Goal: Information Seeking & Learning: Learn about a topic

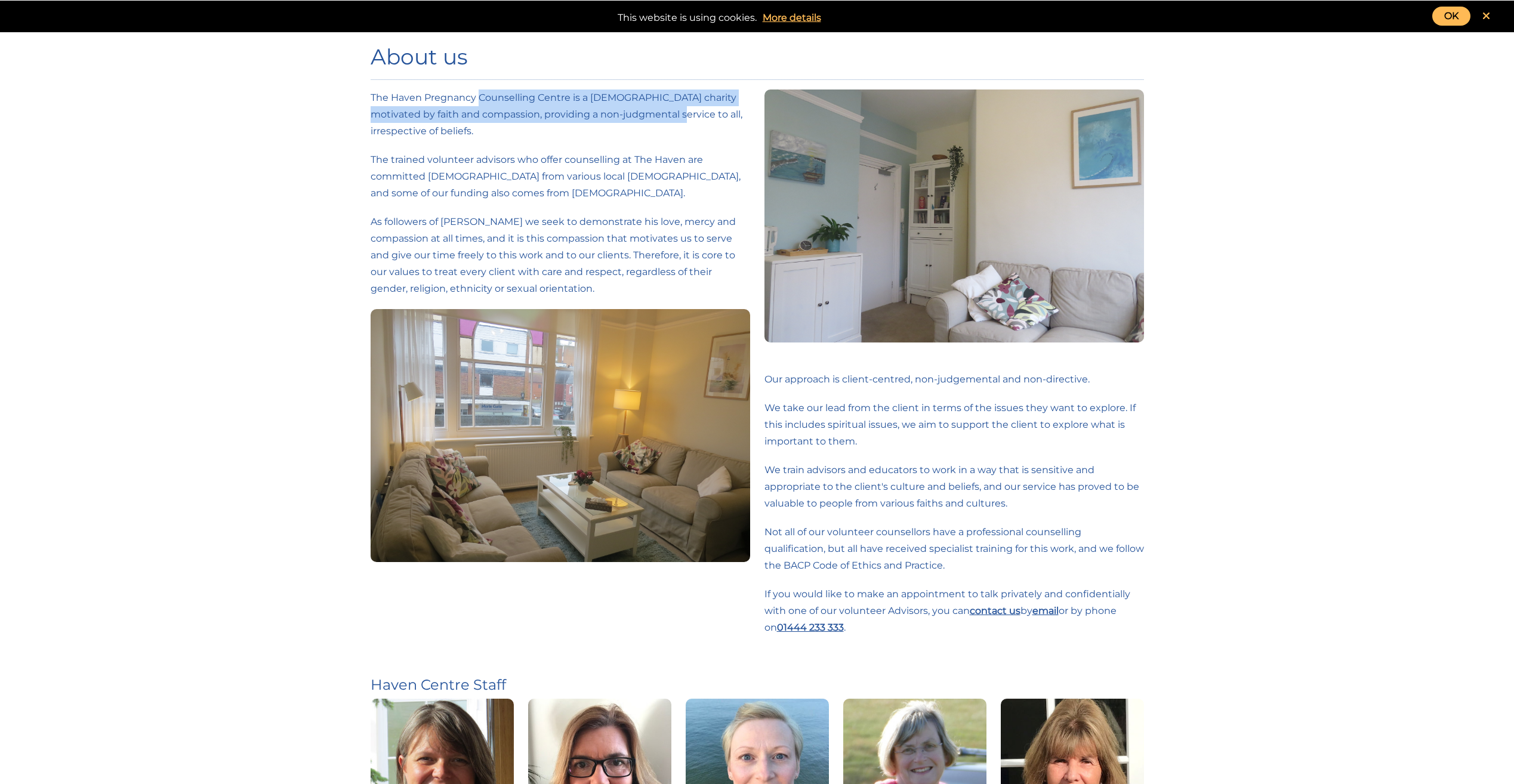
drag, startPoint x: 478, startPoint y: 101, endPoint x: 660, endPoint y: 115, distance: 182.5
click at [660, 115] on p "The Haven Pregnancy Counselling Centre is a [DEMOGRAPHIC_DATA] charity motivate…" at bounding box center [560, 115] width 380 height 50
drag, startPoint x: 660, startPoint y: 115, endPoint x: 700, endPoint y: 147, distance: 51.2
click at [700, 147] on div "The Haven Pregnancy Counselling Centre is a [DEMOGRAPHIC_DATA] charity motivate…" at bounding box center [560, 334] width 380 height 489
drag, startPoint x: 380, startPoint y: 93, endPoint x: 622, endPoint y: 141, distance: 246.7
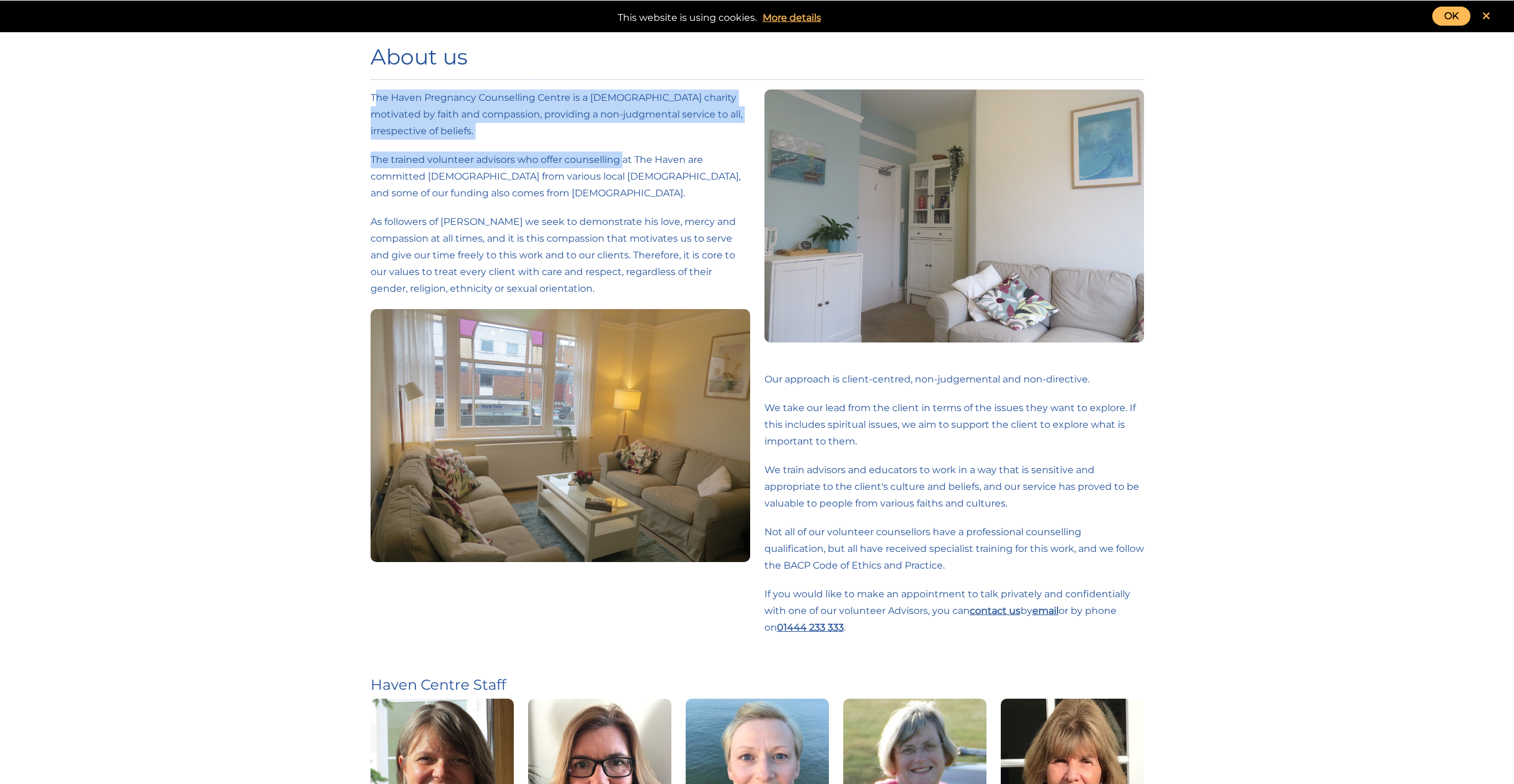
click at [622, 141] on div "The Haven Pregnancy Counselling Centre is a [DEMOGRAPHIC_DATA] charity motivate…" at bounding box center [560, 334] width 380 height 489
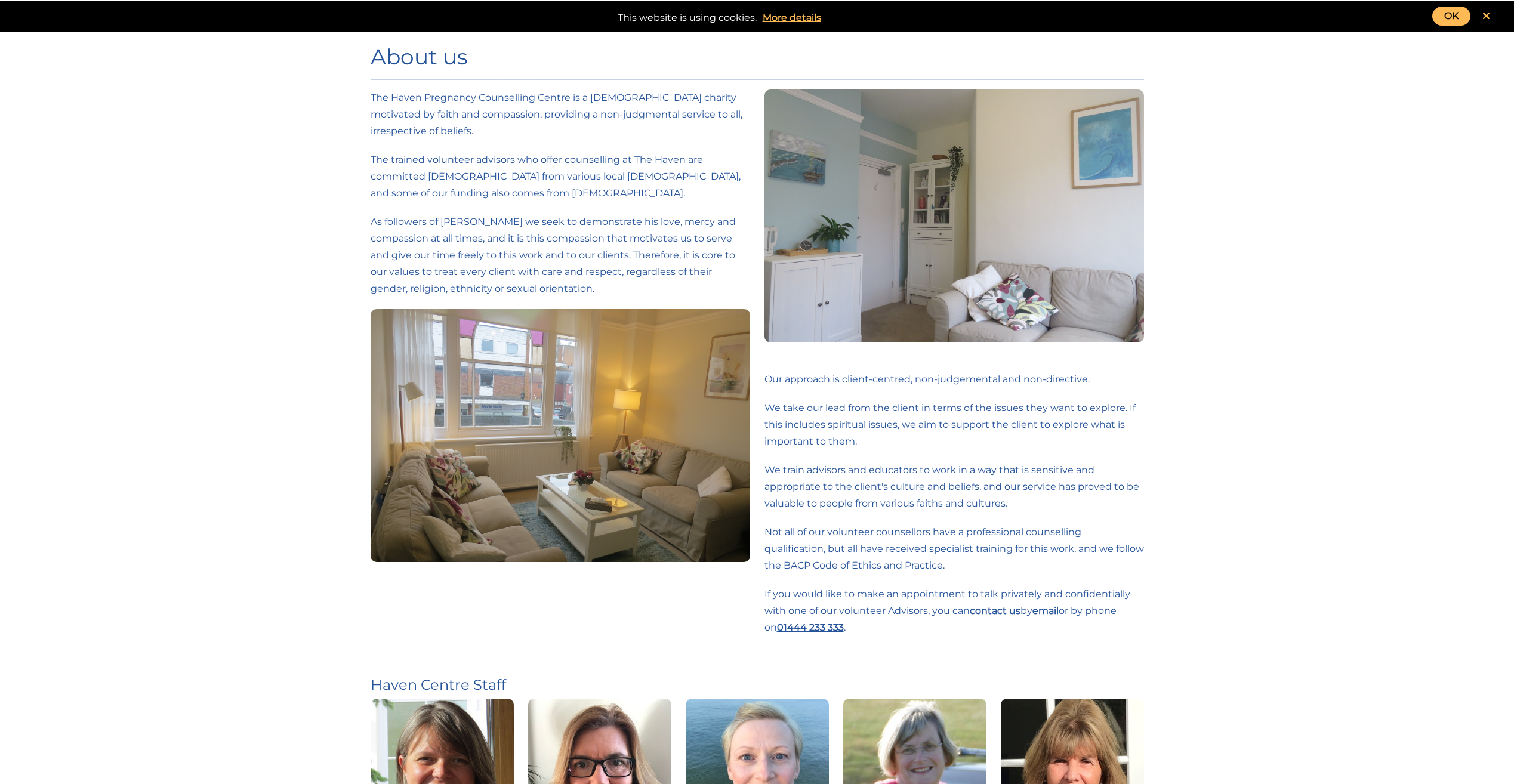
drag, startPoint x: 622, startPoint y: 141, endPoint x: 656, endPoint y: 189, distance: 58.8
click at [656, 189] on p "The trained volunteer advisors who offer counselling at The Haven are committed…" at bounding box center [560, 176] width 380 height 50
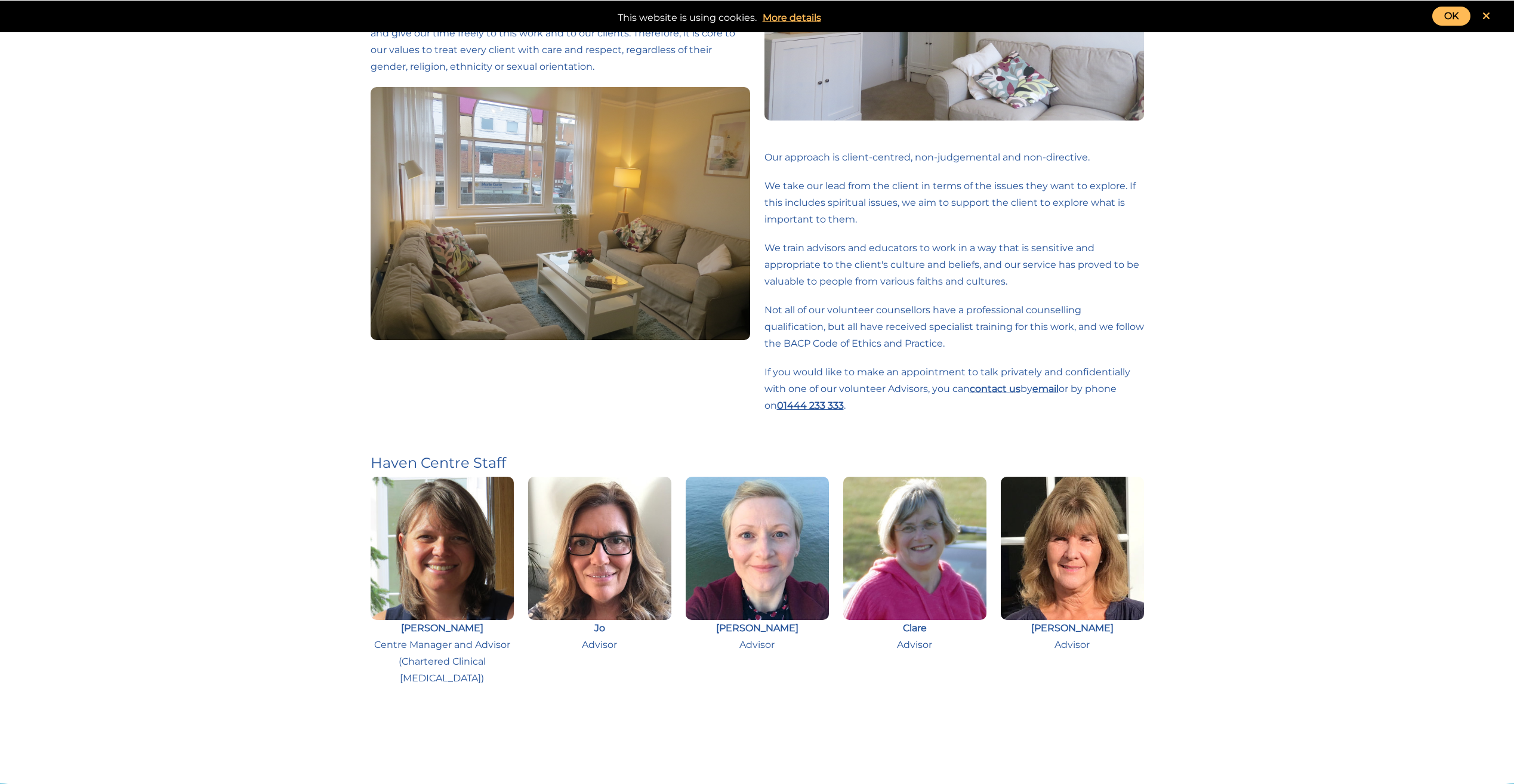
scroll to position [238, 0]
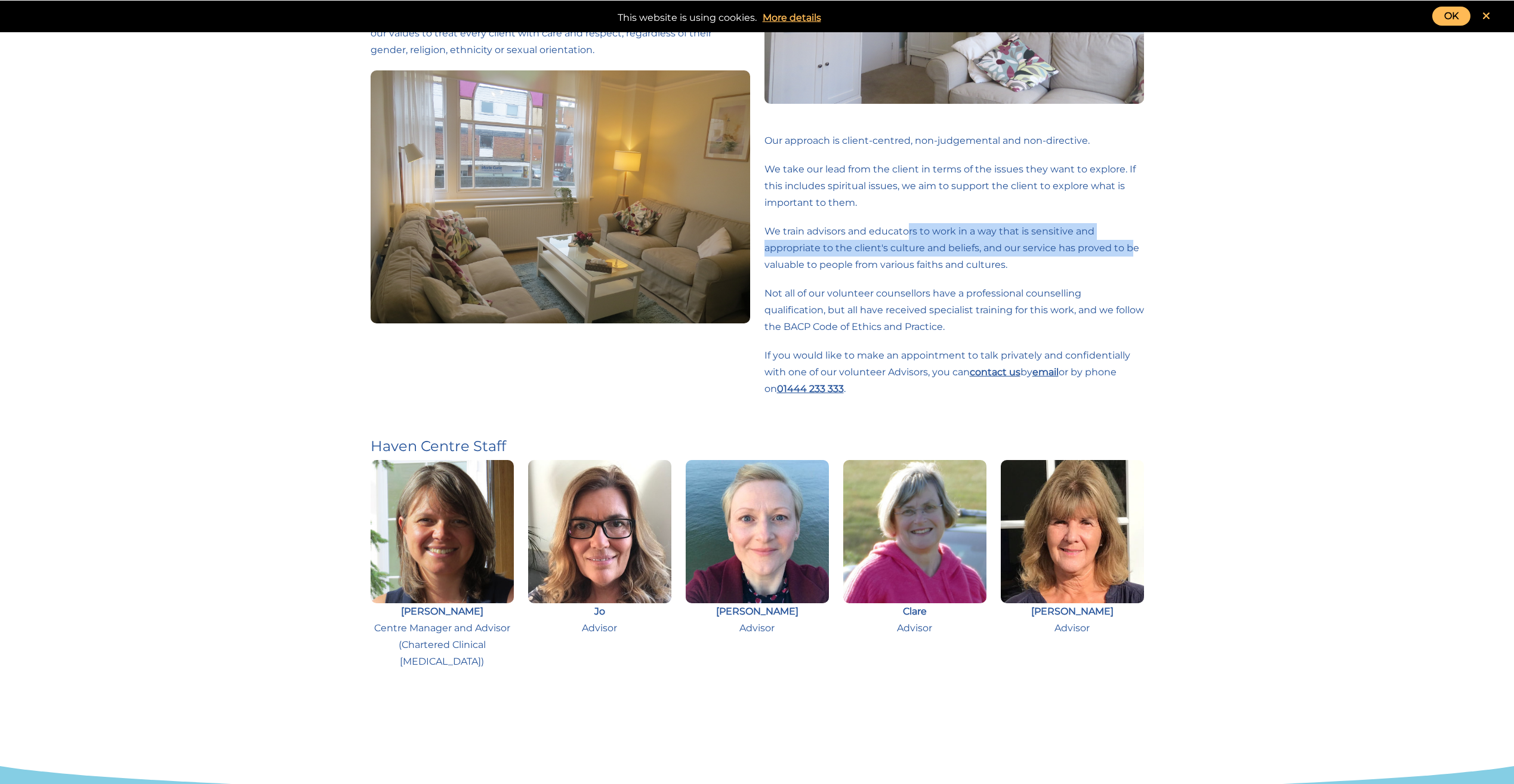
drag, startPoint x: 910, startPoint y: 220, endPoint x: 1129, endPoint y: 250, distance: 221.0
click at [1129, 250] on div "Our approach is client-centred, non-judgemental and non-directive. We take our …" at bounding box center [954, 144] width 380 height 587
drag, startPoint x: 1129, startPoint y: 250, endPoint x: 1115, endPoint y: 277, distance: 30.4
click at [1116, 277] on div "Our approach is client-centred, non-judgemental and non-directive. We take our …" at bounding box center [954, 144] width 380 height 587
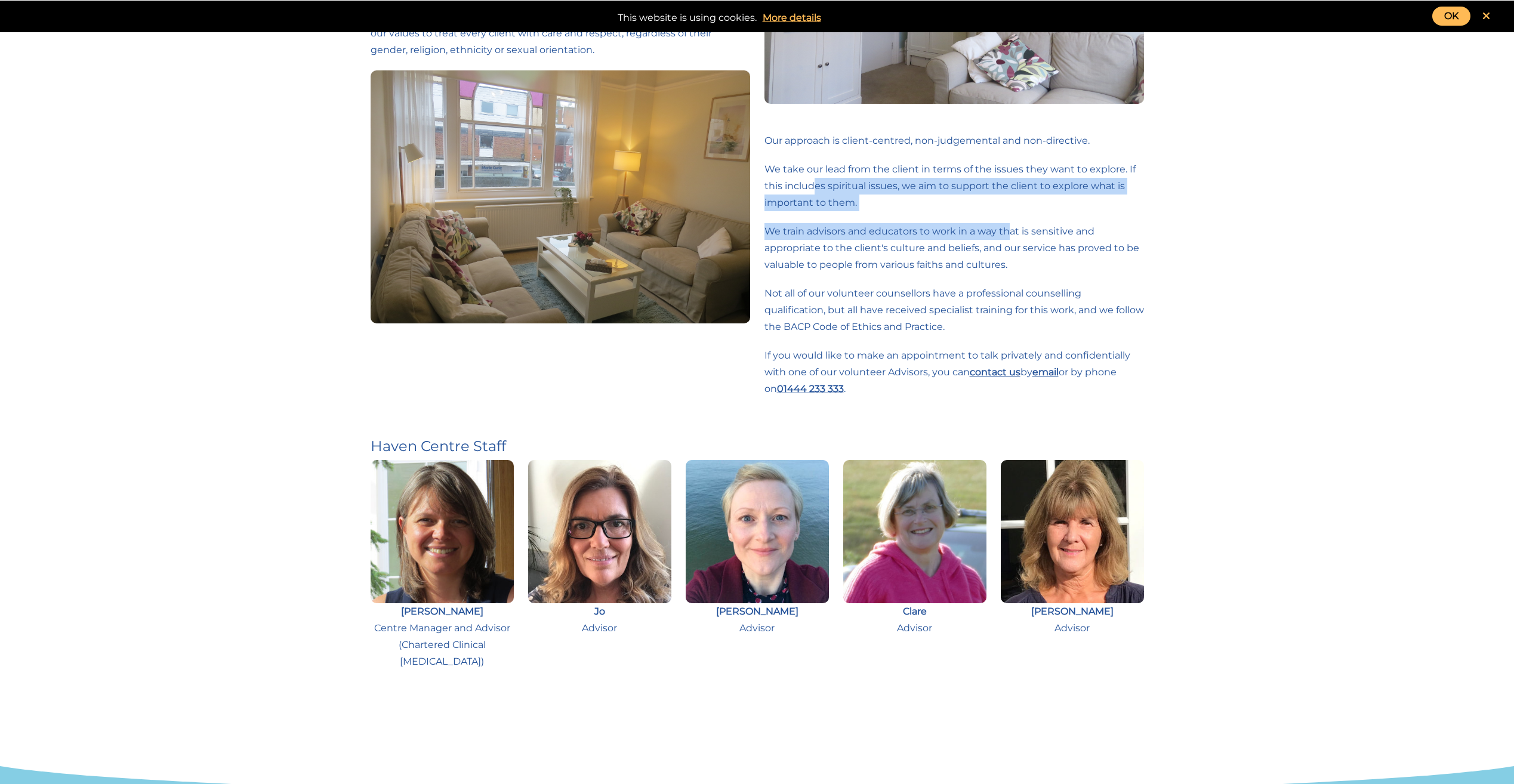
drag, startPoint x: 814, startPoint y: 180, endPoint x: 1012, endPoint y: 239, distance: 206.6
click at [1012, 239] on div "Our approach is client-centred, non-judgemental and non-directive. We take our …" at bounding box center [954, 144] width 380 height 587
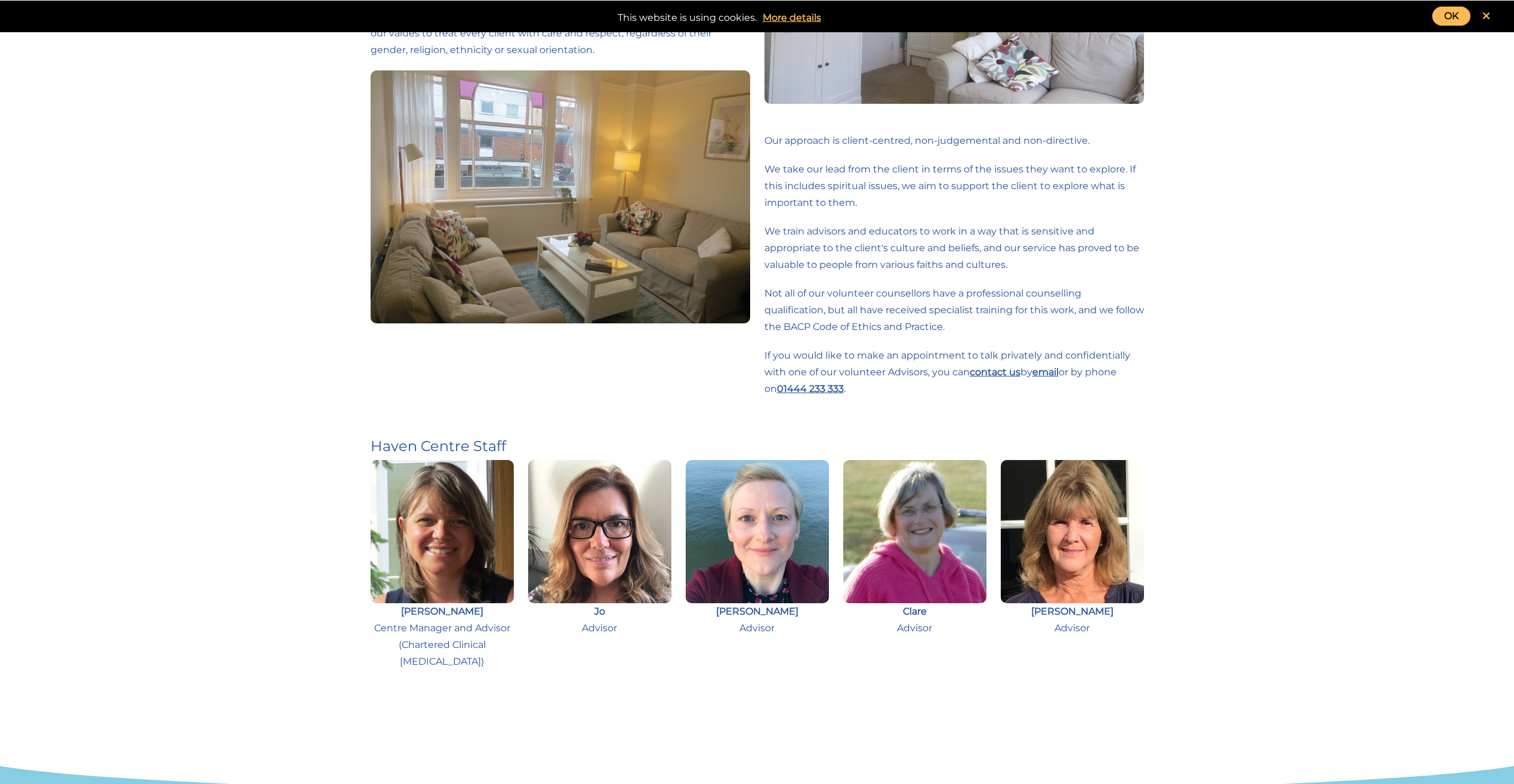
drag, startPoint x: 1012, startPoint y: 239, endPoint x: 1056, endPoint y: 263, distance: 50.1
click at [1056, 263] on p "We train advisors and educators to work in a way that is sensitive and appropri…" at bounding box center [954, 248] width 380 height 50
drag, startPoint x: 881, startPoint y: 230, endPoint x: 1067, endPoint y: 256, distance: 187.8
click at [1067, 256] on p "We train advisors and educators to work in a way that is sensitive and appropri…" at bounding box center [954, 248] width 380 height 50
drag, startPoint x: 1067, startPoint y: 256, endPoint x: 1089, endPoint y: 277, distance: 30.4
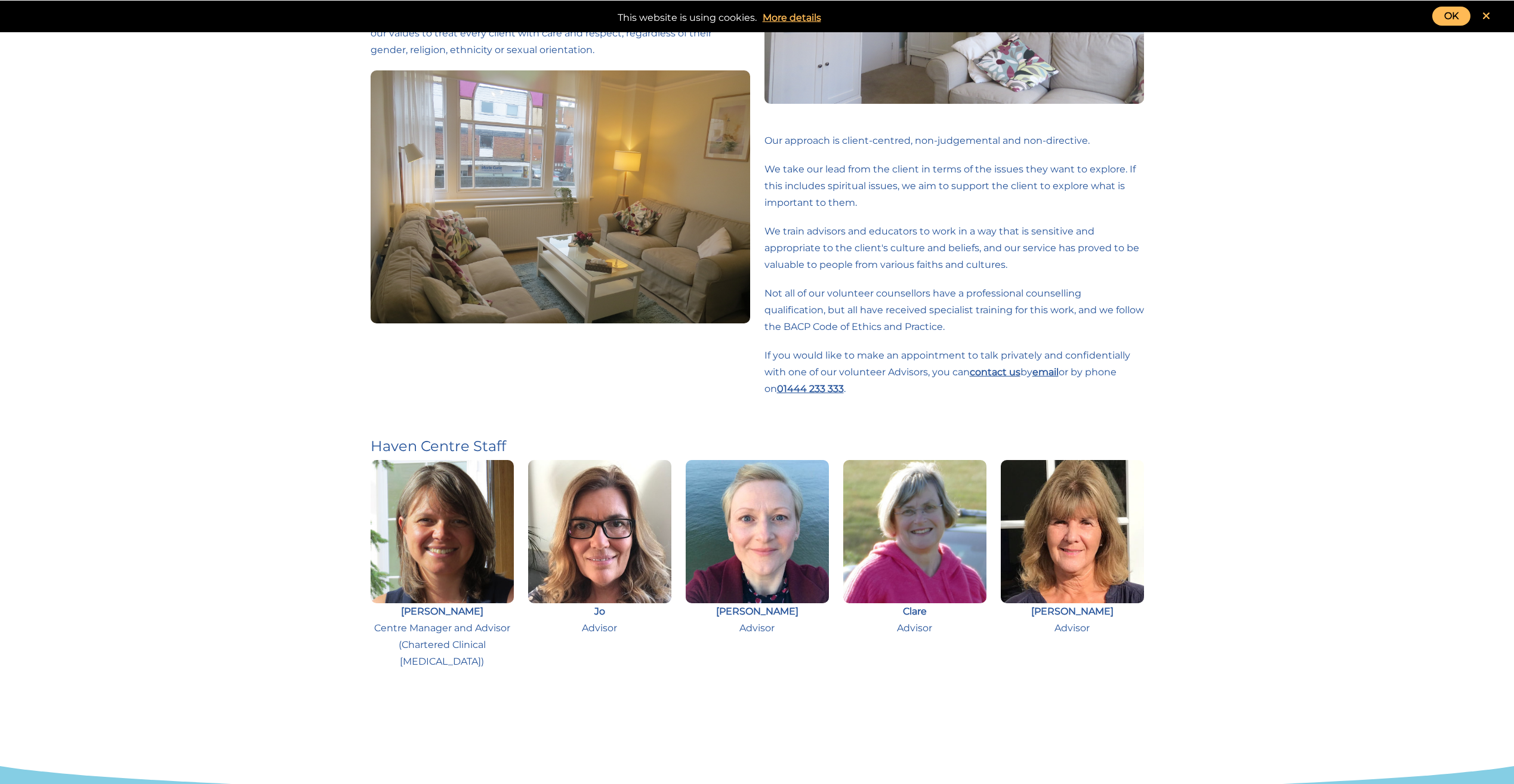
click at [1089, 277] on div "Our approach is client-centred, non-judgemental and non-directive. We take our …" at bounding box center [954, 144] width 380 height 587
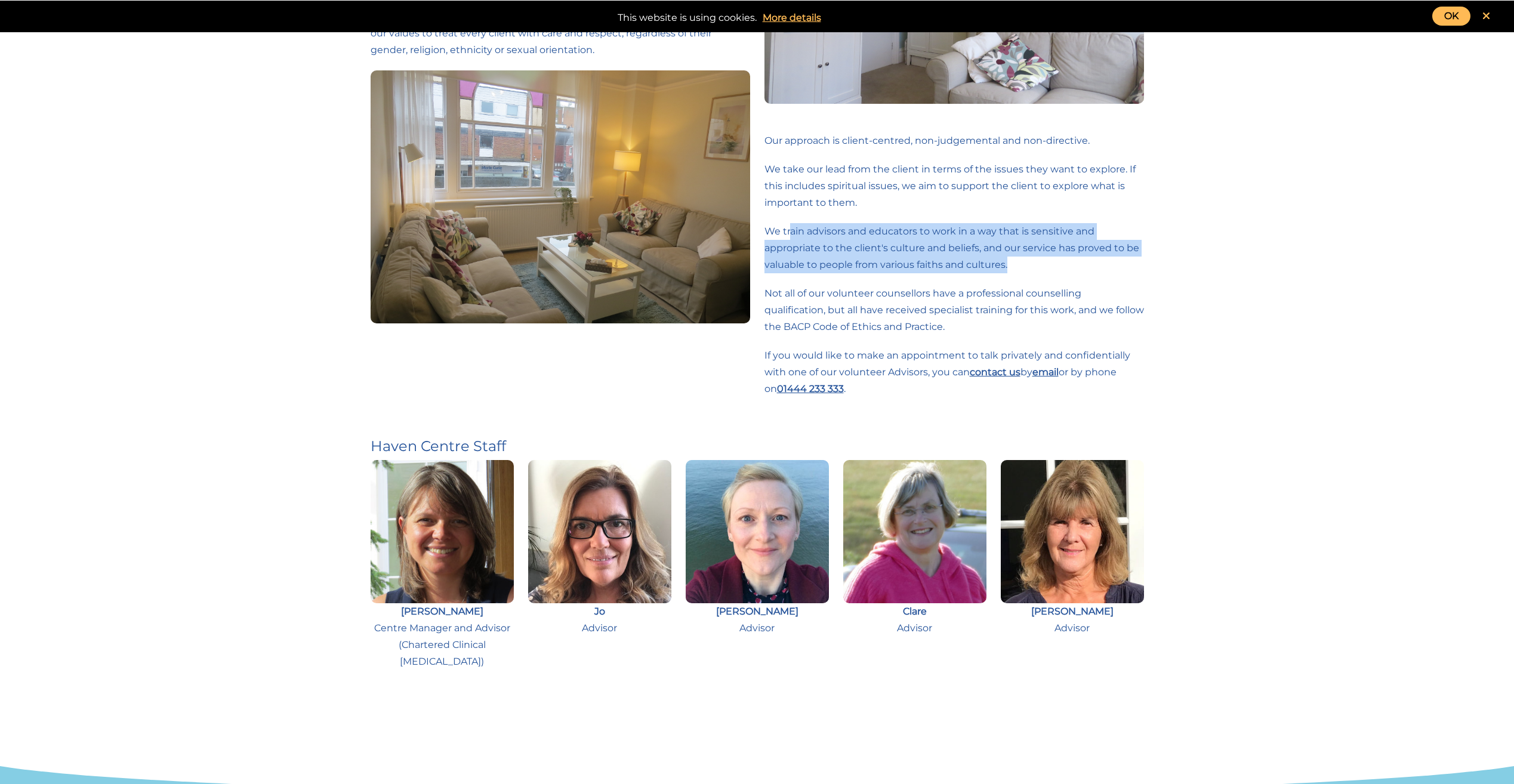
drag, startPoint x: 789, startPoint y: 223, endPoint x: 1032, endPoint y: 259, distance: 245.7
click at [1032, 259] on p "We train advisors and educators to work in a way that is sensitive and appropri…" at bounding box center [954, 248] width 380 height 50
drag, startPoint x: 1032, startPoint y: 259, endPoint x: 1046, endPoint y: 270, distance: 17.8
click at [1046, 270] on p "We train advisors and educators to work in a way that is sensitive and appropri…" at bounding box center [954, 248] width 380 height 50
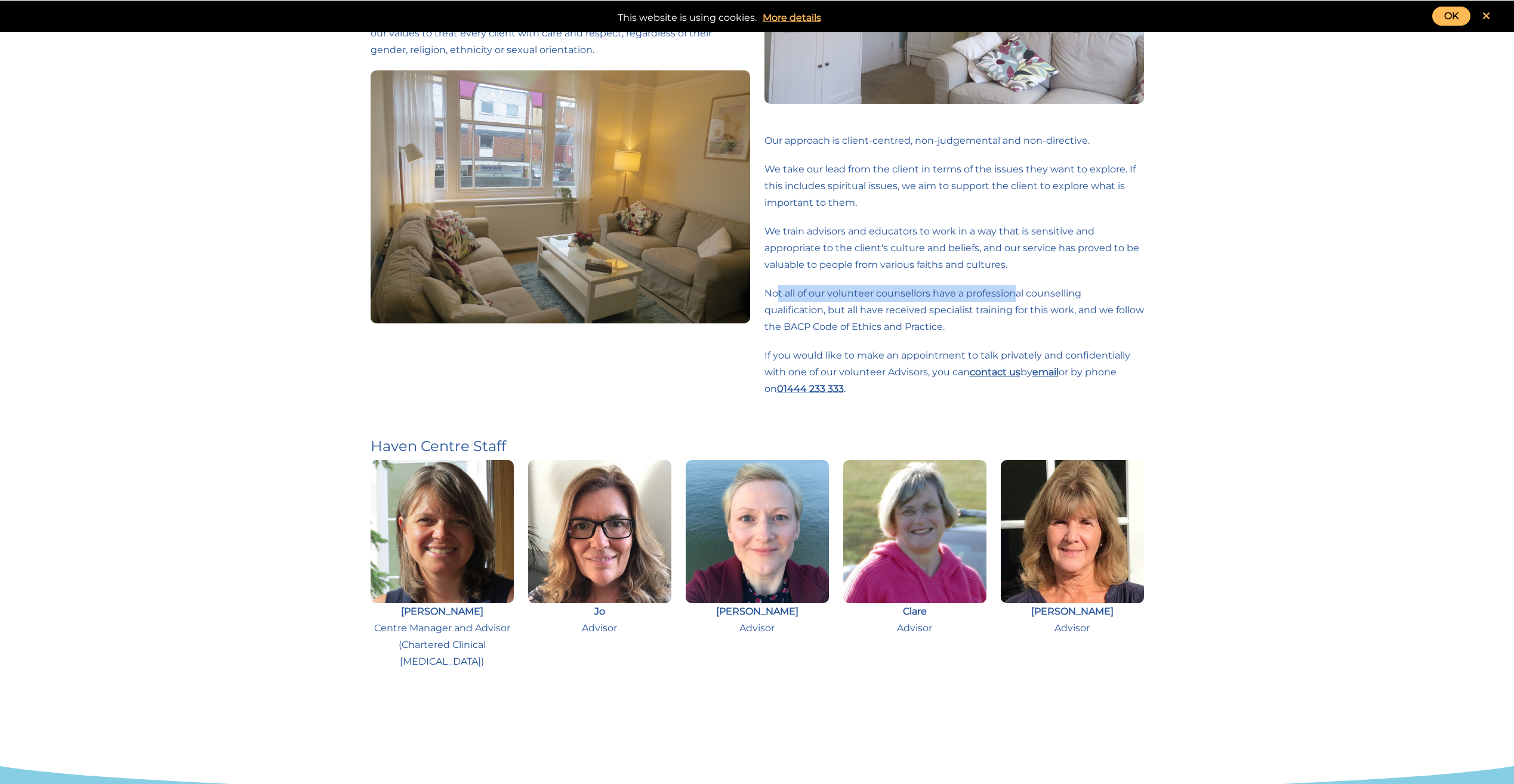
drag, startPoint x: 778, startPoint y: 287, endPoint x: 1016, endPoint y: 301, distance: 238.4
click at [1016, 301] on p "Not all of our volunteer counsellors have a professional counselling qualificat…" at bounding box center [954, 310] width 380 height 50
drag, startPoint x: 1016, startPoint y: 301, endPoint x: 1041, endPoint y: 328, distance: 36.8
click at [1041, 328] on p "Not all of our volunteer counsellors have a professional counselling qualificat…" at bounding box center [954, 310] width 380 height 50
drag, startPoint x: 764, startPoint y: 289, endPoint x: 988, endPoint y: 313, distance: 225.3
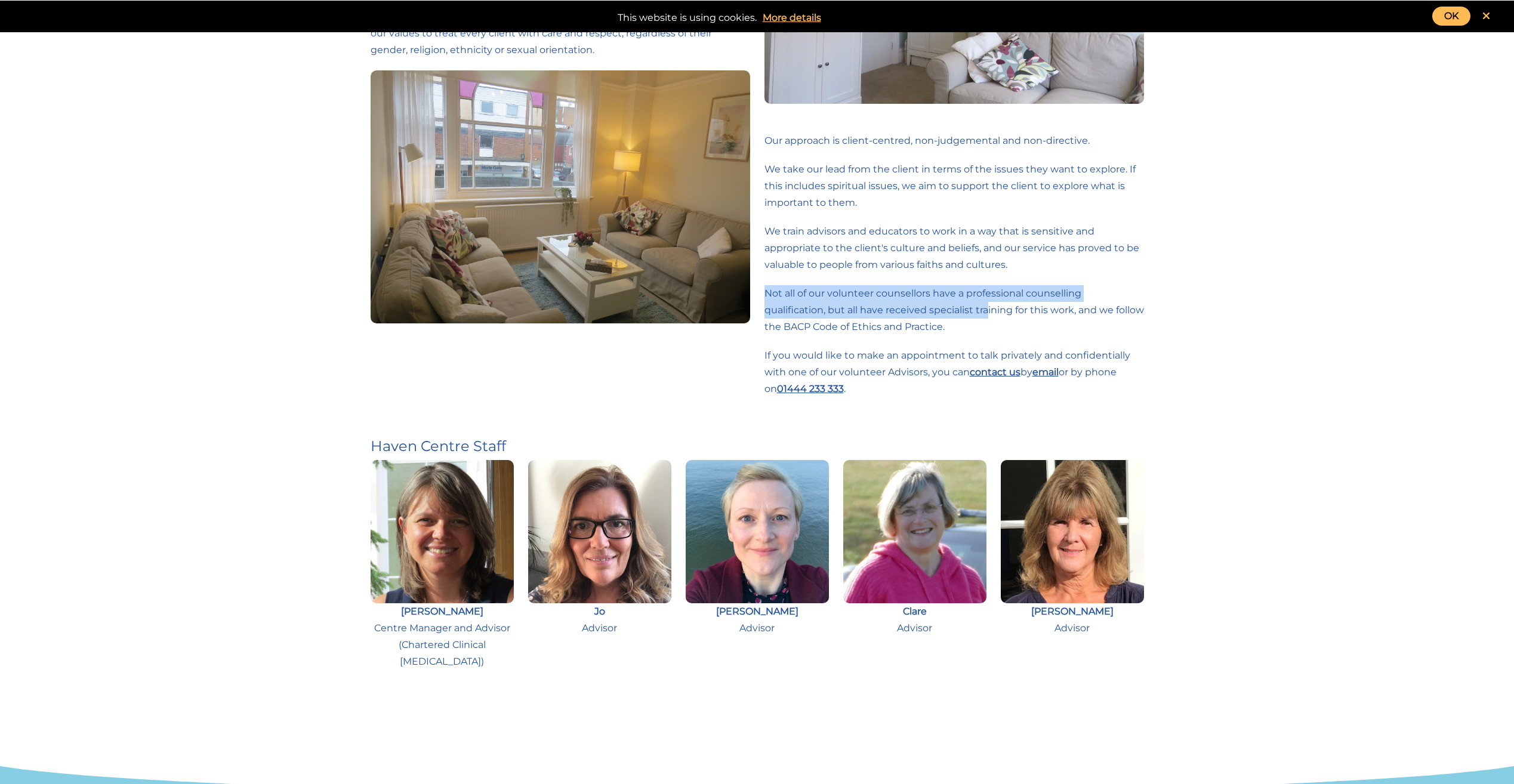
click at [988, 313] on p "Not all of our volunteer counsellors have a professional counselling qualificat…" at bounding box center [954, 310] width 380 height 50
drag, startPoint x: 988, startPoint y: 313, endPoint x: 1012, endPoint y: 331, distance: 30.0
click at [1012, 331] on p "Not all of our volunteer counsellors have a professional counselling qualificat…" at bounding box center [954, 310] width 380 height 50
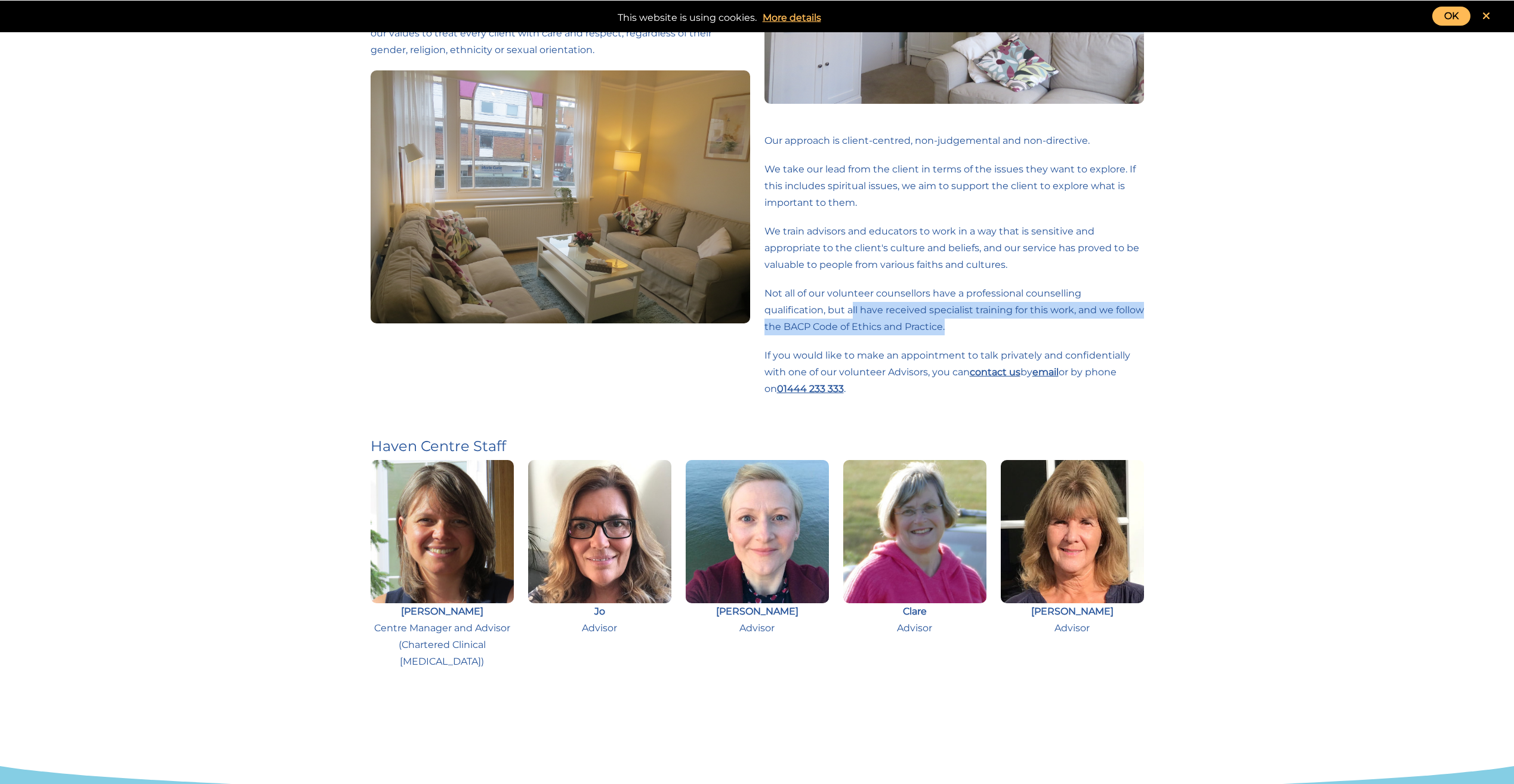
drag, startPoint x: 853, startPoint y: 308, endPoint x: 1036, endPoint y: 321, distance: 183.5
click at [1036, 321] on p "Not all of our volunteer counsellors have a professional counselling qualificat…" at bounding box center [954, 310] width 380 height 50
drag, startPoint x: 1036, startPoint y: 321, endPoint x: 1045, endPoint y: 333, distance: 15.0
click at [1045, 333] on p "Not all of our volunteer counsellors have a professional counselling qualificat…" at bounding box center [954, 310] width 380 height 50
drag, startPoint x: 978, startPoint y: 277, endPoint x: 1078, endPoint y: 315, distance: 107.0
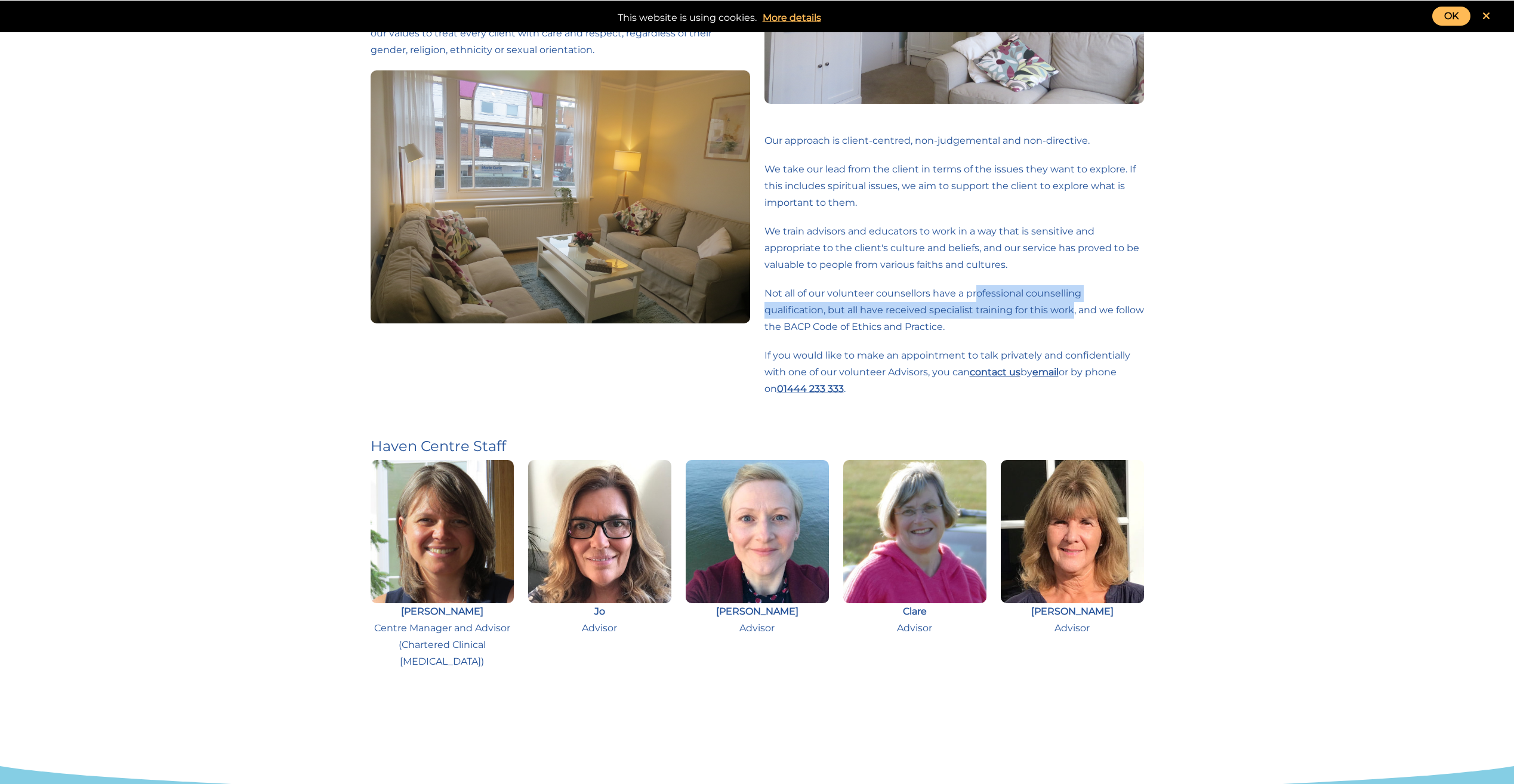
click at [1078, 315] on div "Our approach is client-centred, non-judgemental and non-directive. We take our …" at bounding box center [954, 144] width 380 height 587
drag, startPoint x: 1078, startPoint y: 315, endPoint x: 1074, endPoint y: 331, distance: 16.5
click at [1074, 331] on p "Not all of our volunteer counsellors have a professional counselling qualificat…" at bounding box center [954, 310] width 380 height 50
drag, startPoint x: 775, startPoint y: 326, endPoint x: 1005, endPoint y: 329, distance: 230.0
click at [1005, 329] on div "Our approach is client-centred, non-judgemental and non-directive. We take our …" at bounding box center [955, 144] width 394 height 587
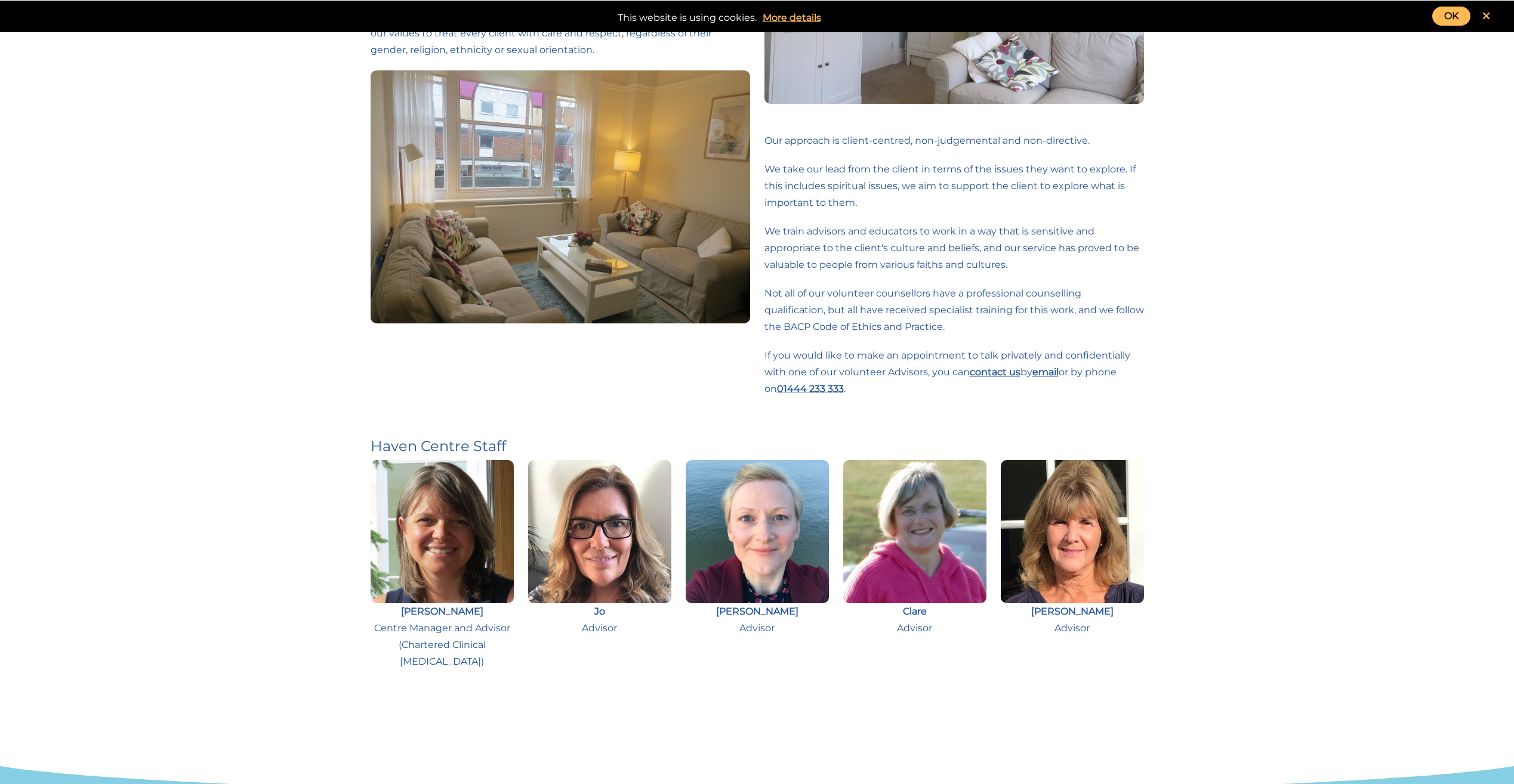
drag, startPoint x: 1005, startPoint y: 329, endPoint x: 1026, endPoint y: 340, distance: 23.7
click at [1026, 340] on div "Our approach is client-centred, non-judgemental and non-directive. We take our …" at bounding box center [954, 144] width 380 height 587
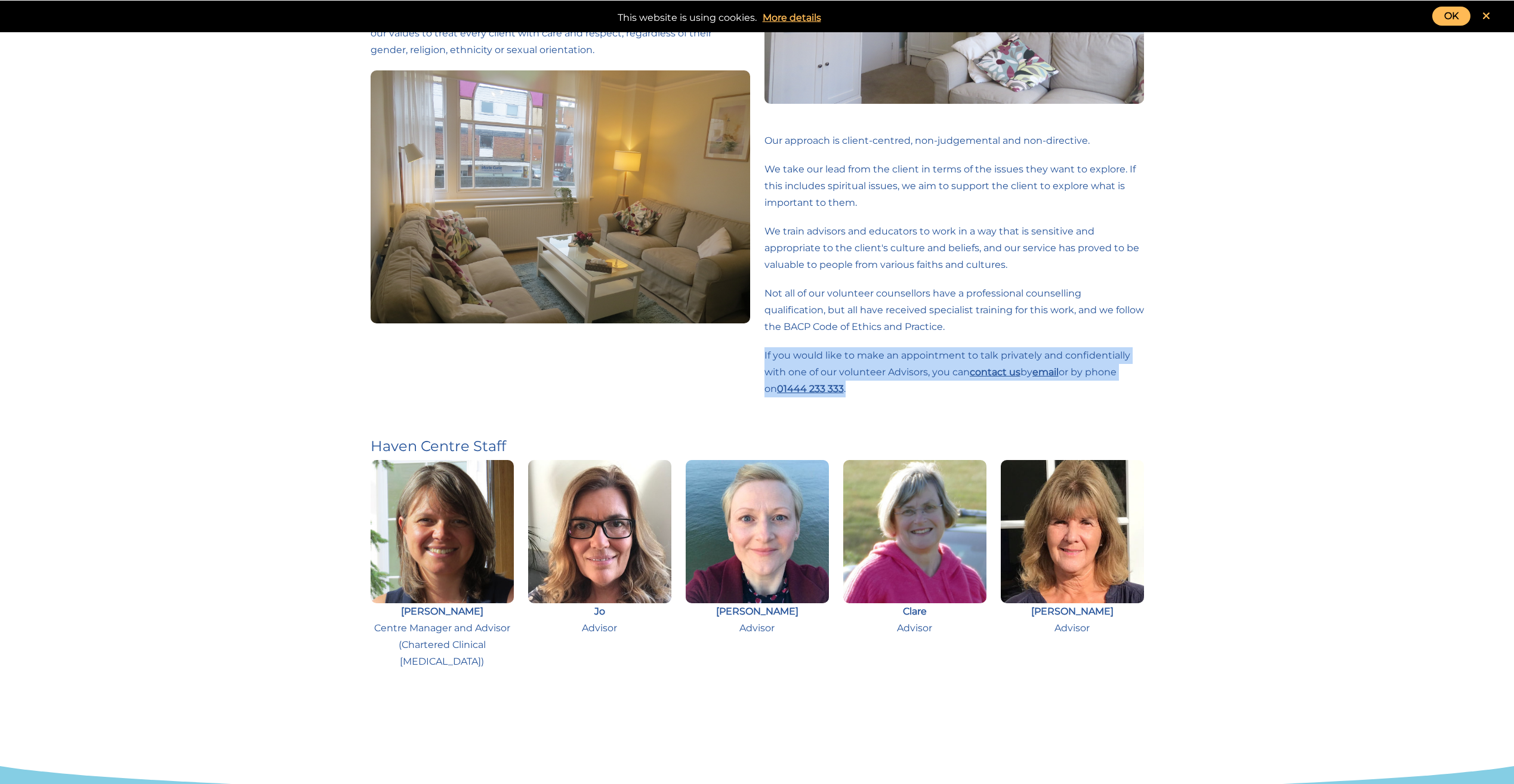
drag, startPoint x: 764, startPoint y: 350, endPoint x: 946, endPoint y: 386, distance: 185.5
click at [946, 386] on p "If you would like to make an appointment to talk privately and confidentially w…" at bounding box center [954, 372] width 380 height 50
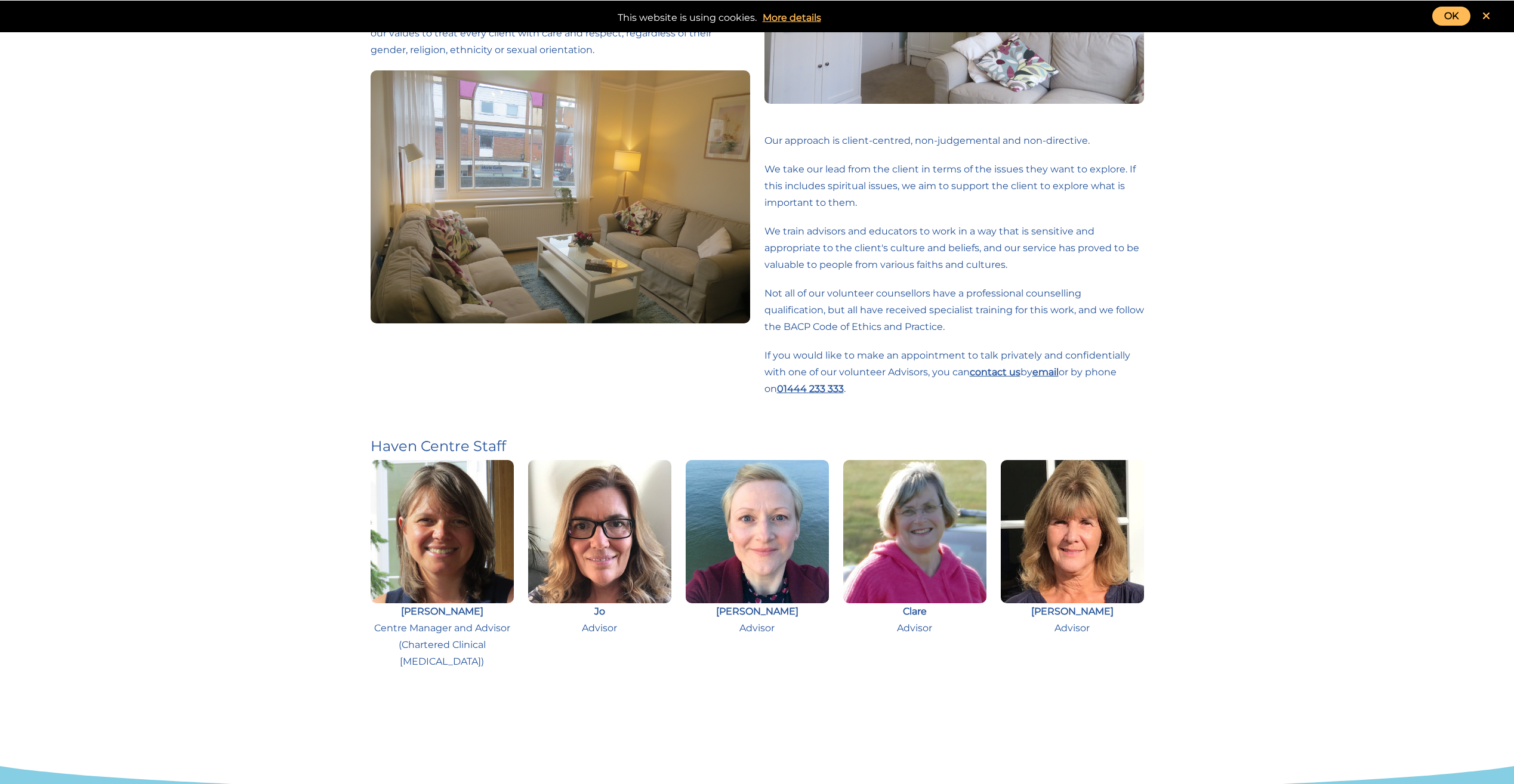
drag, startPoint x: 946, startPoint y: 386, endPoint x: 946, endPoint y: 413, distance: 27.0
click at [946, 413] on p at bounding box center [954, 418] width 380 height 17
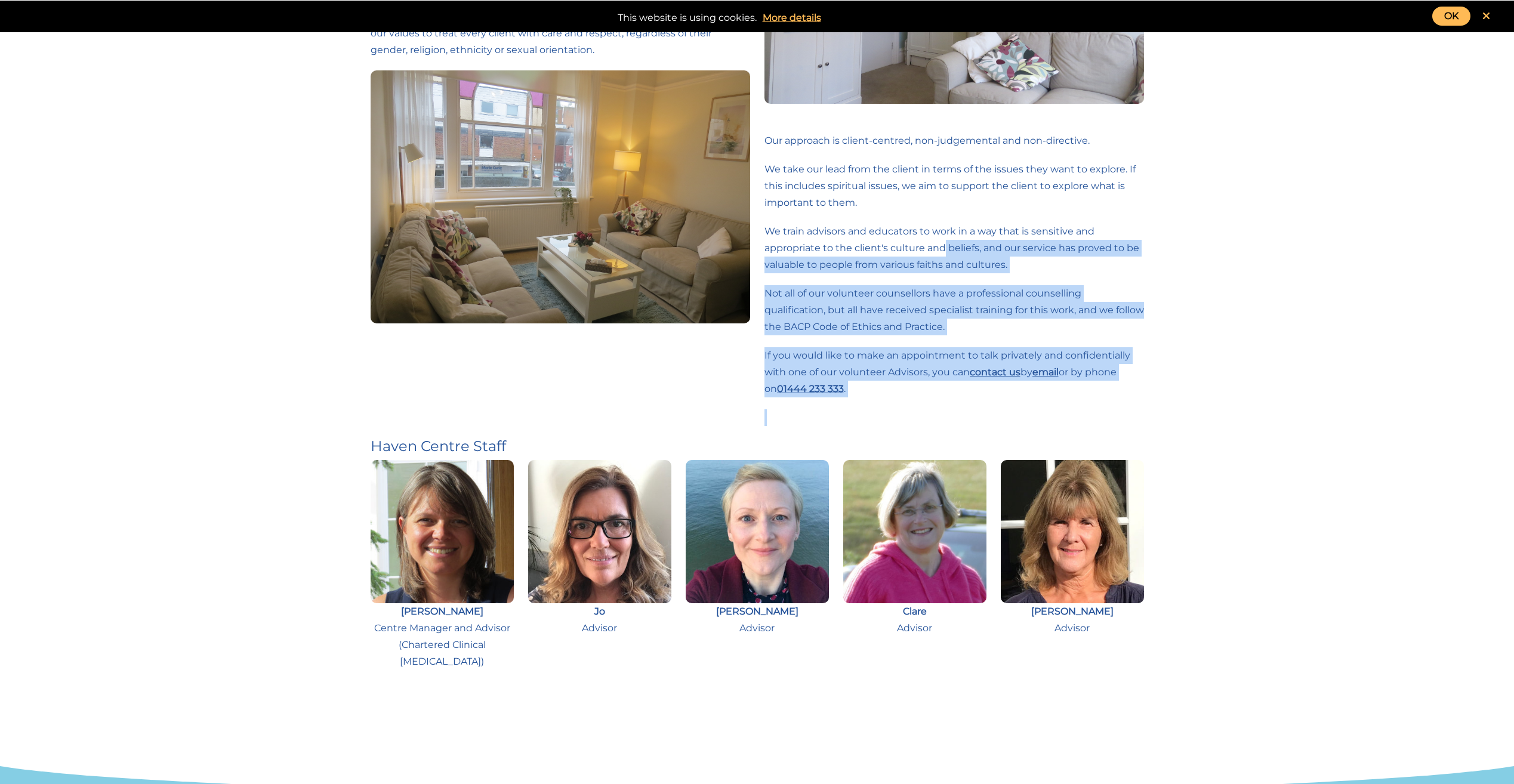
drag, startPoint x: 942, startPoint y: 243, endPoint x: 1124, endPoint y: 425, distance: 257.4
click at [1124, 425] on div "Our approach is client-centred, non-judgemental and non-directive. We take our …" at bounding box center [954, 144] width 380 height 587
drag, startPoint x: 1124, startPoint y: 425, endPoint x: 1128, endPoint y: 436, distance: 11.7
click at [1128, 436] on div "Our approach is client-centred, non-judgemental and non-directive. We take our …" at bounding box center [954, 144] width 380 height 587
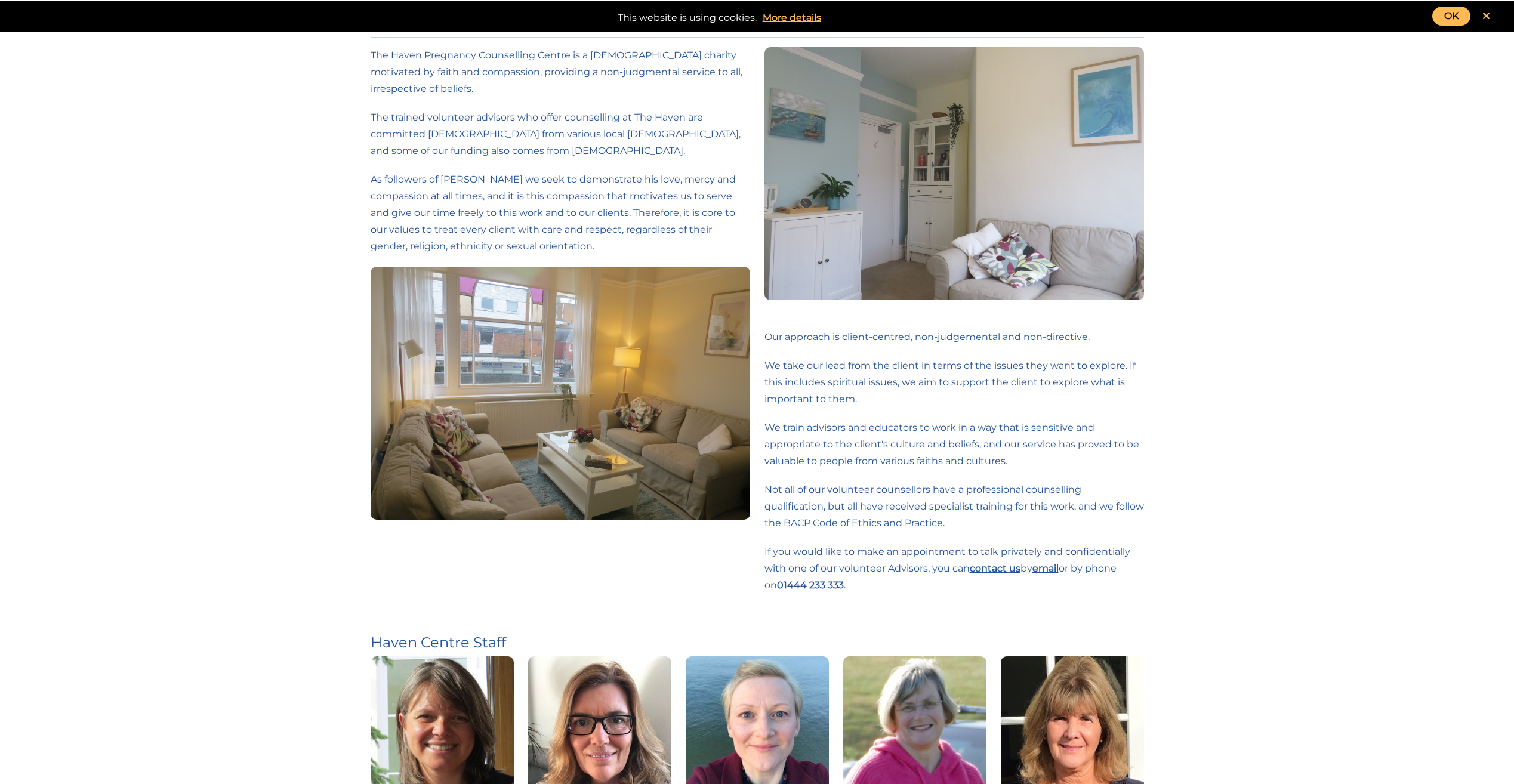
scroll to position [0, 0]
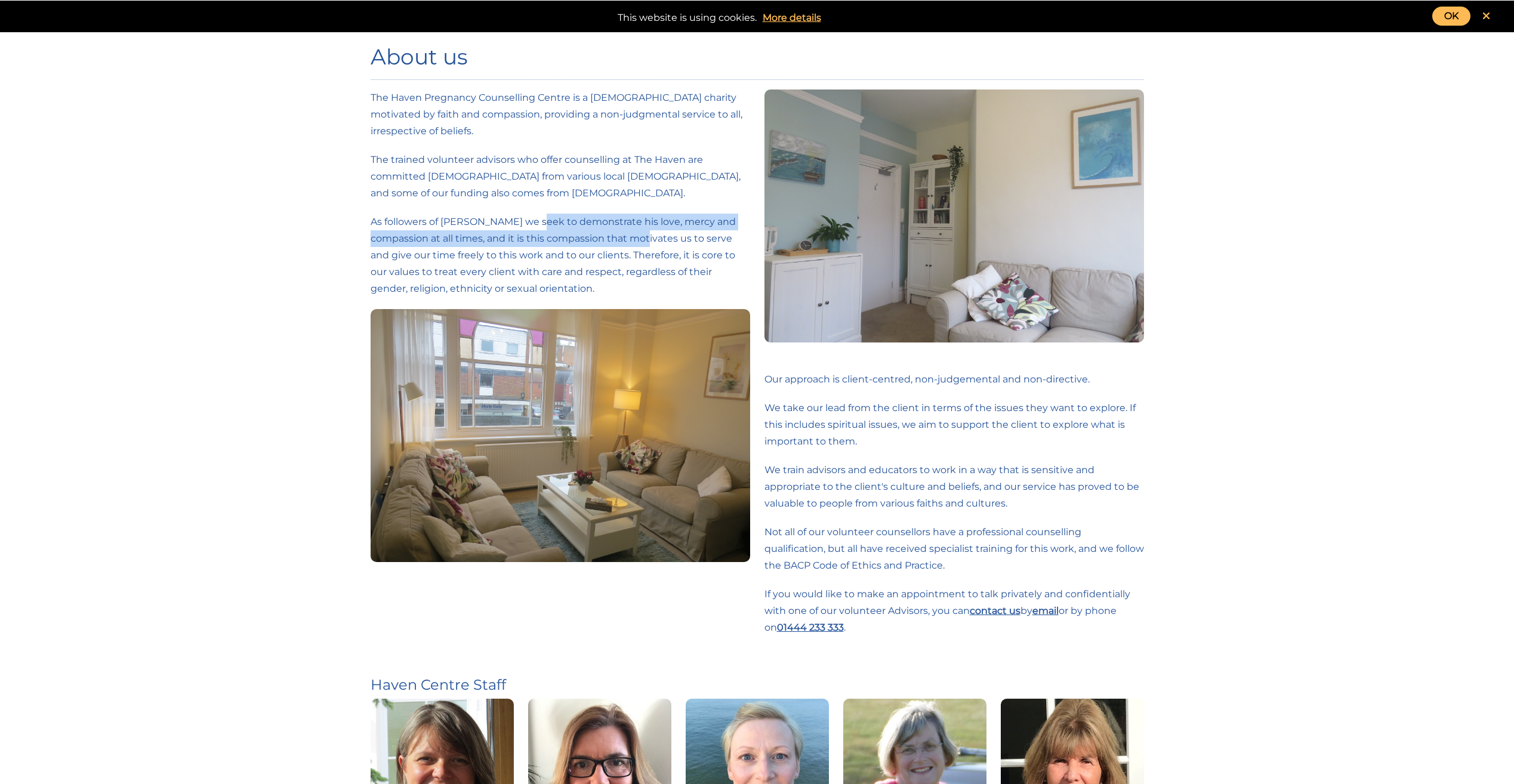
drag, startPoint x: 527, startPoint y: 213, endPoint x: 654, endPoint y: 235, distance: 128.9
click at [654, 235] on p "As followers of [PERSON_NAME] we seek to demonstrate his love, mercy and compas…" at bounding box center [560, 255] width 380 height 84
drag, startPoint x: 654, startPoint y: 235, endPoint x: 660, endPoint y: 274, distance: 39.5
click at [660, 274] on p "As followers of [PERSON_NAME] we seek to demonstrate his love, mercy and compas…" at bounding box center [560, 255] width 380 height 84
drag, startPoint x: 480, startPoint y: 228, endPoint x: 647, endPoint y: 257, distance: 169.5
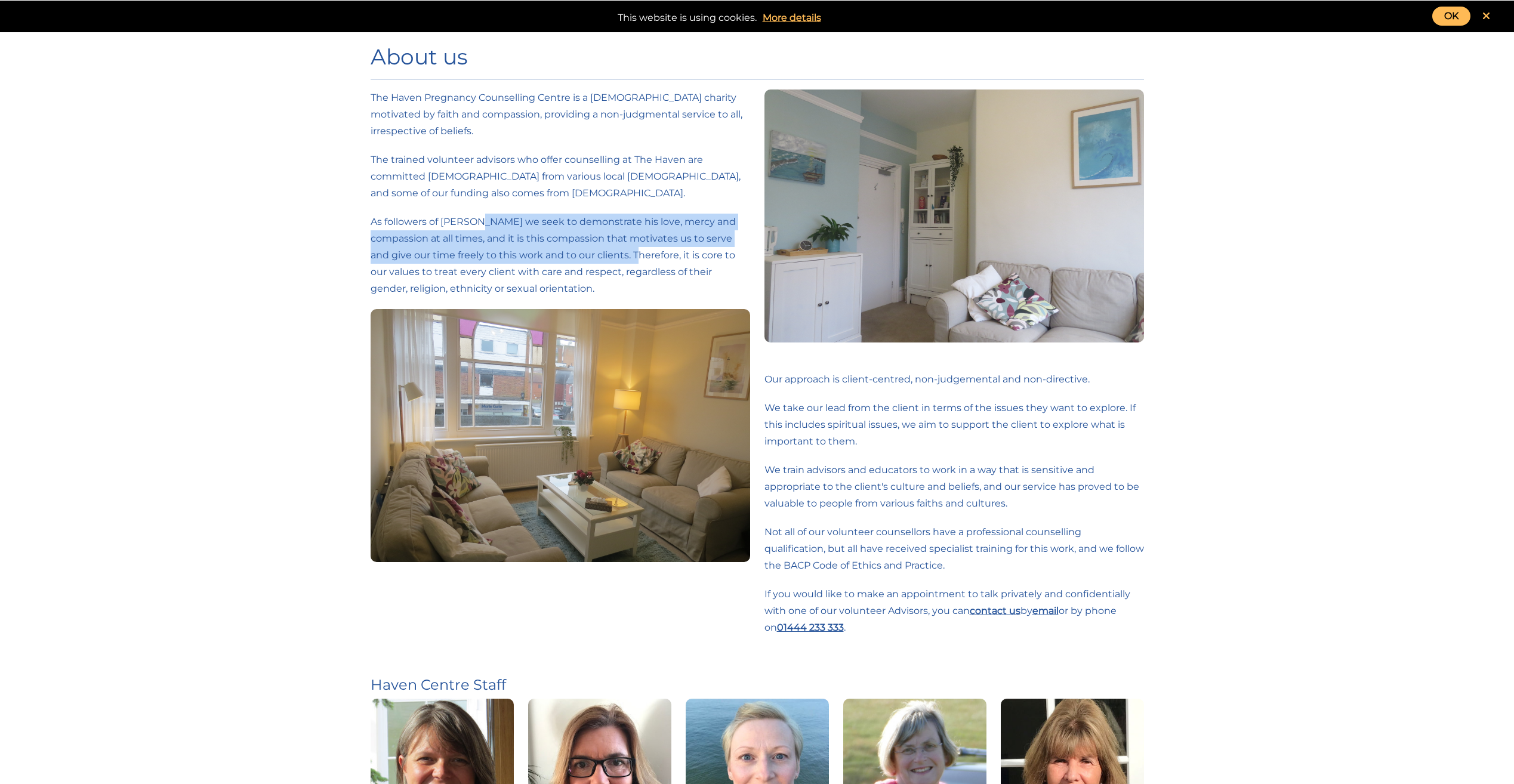
click at [647, 257] on p "As followers of [PERSON_NAME] we seek to demonstrate his love, mercy and compas…" at bounding box center [560, 255] width 380 height 84
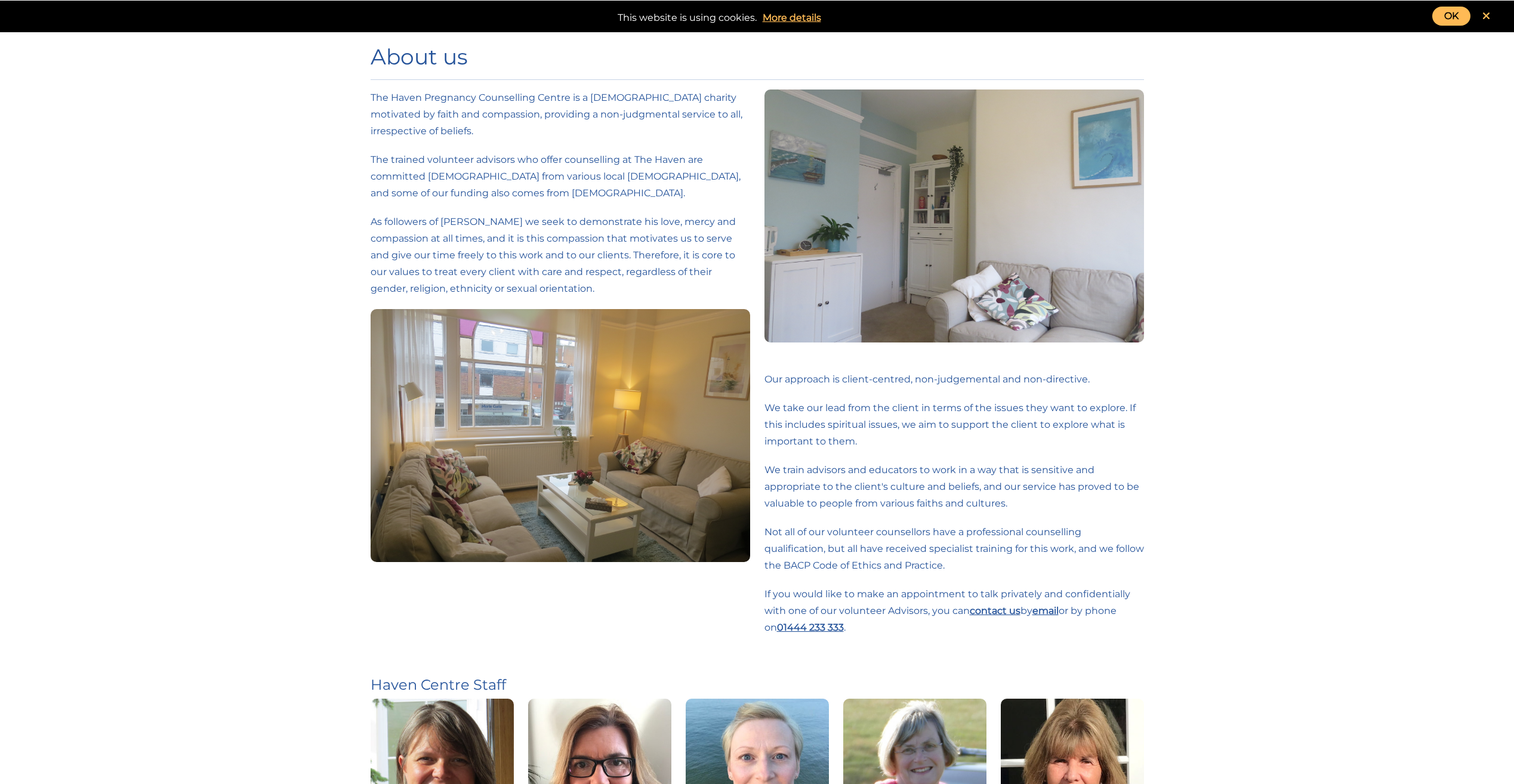
drag, startPoint x: 647, startPoint y: 257, endPoint x: 664, endPoint y: 287, distance: 34.5
click at [664, 287] on p "As followers of [PERSON_NAME] we seek to demonstrate his love, mercy and compas…" at bounding box center [560, 255] width 380 height 84
